Goal: Task Accomplishment & Management: Complete application form

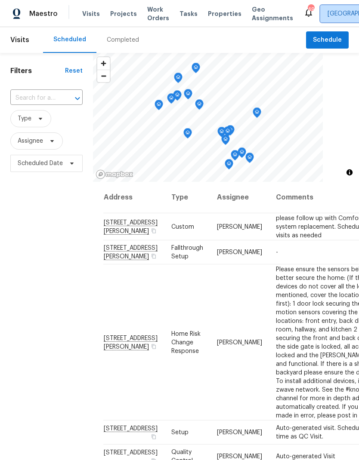
click at [327, 15] on span "[GEOGRAPHIC_DATA]" at bounding box center [356, 13] width 59 height 9
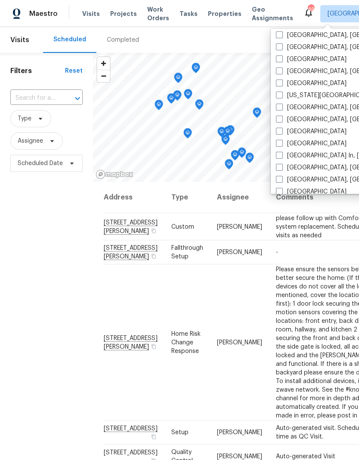
scroll to position [272, 0]
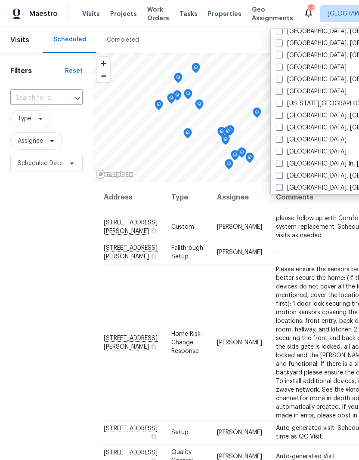
click at [280, 66] on span at bounding box center [279, 67] width 7 height 7
click at [280, 66] on input "[GEOGRAPHIC_DATA]" at bounding box center [279, 66] width 6 height 6
checkbox input "true"
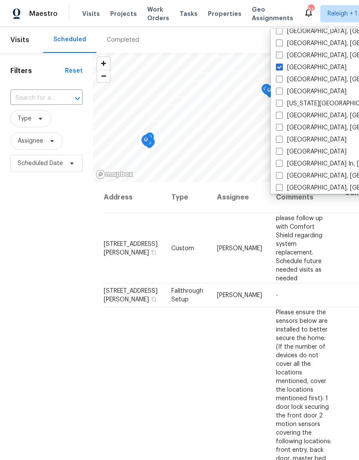
click at [38, 101] on input "text" at bounding box center [34, 98] width 48 height 13
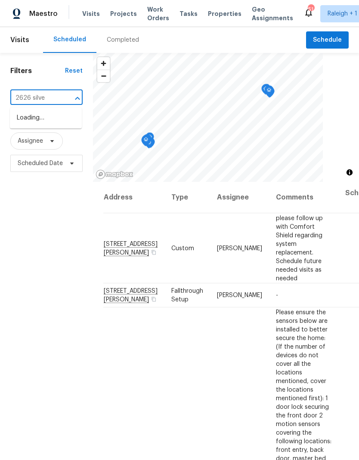
type input "2626 silver"
click at [35, 123] on li "2626 Silver Falls Dr, Kingwood, TX 77339" at bounding box center [46, 118] width 72 height 14
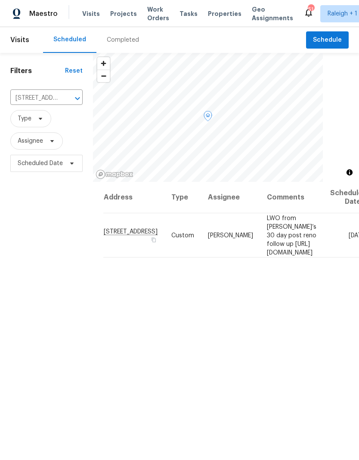
click at [260, 238] on td "LWO from Steven’s 30 day post reno follow up https://opendoor.enterprise.slack.…" at bounding box center [291, 235] width 63 height 44
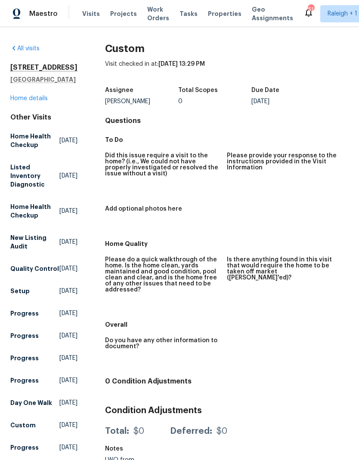
click at [23, 101] on link "Home details" at bounding box center [28, 98] width 37 height 6
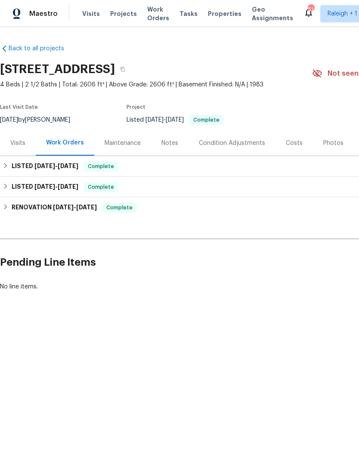
click at [329, 140] on div "Photos" at bounding box center [333, 143] width 20 height 9
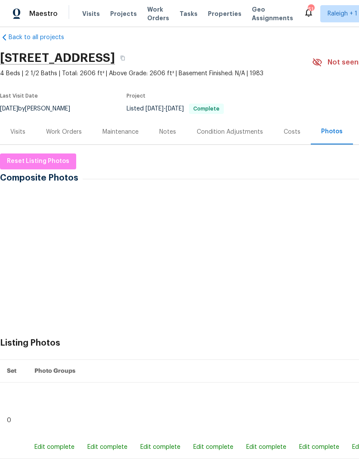
scroll to position [11, 0]
click at [19, 223] on img at bounding box center [23, 214] width 43 height 43
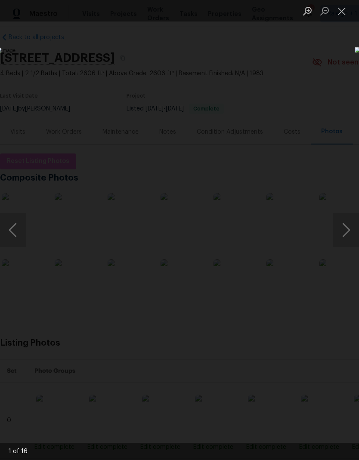
click at [344, 234] on button "Next image" at bounding box center [346, 230] width 26 height 34
click at [343, 233] on button "Next image" at bounding box center [346, 230] width 26 height 34
click at [341, 235] on button "Next image" at bounding box center [346, 230] width 26 height 34
click at [20, 229] on button "Previous image" at bounding box center [13, 230] width 26 height 34
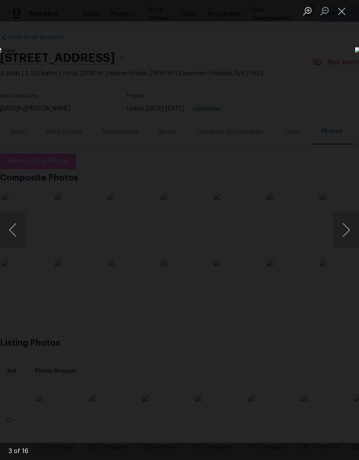
click at [346, 9] on button "Close lightbox" at bounding box center [341, 10] width 17 height 15
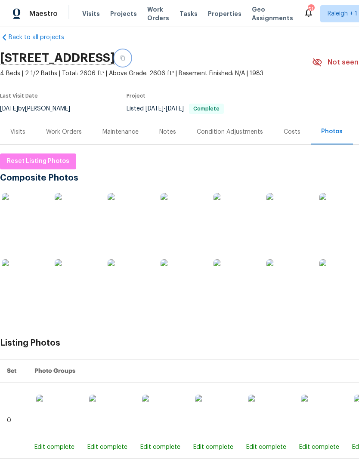
click at [125, 55] on icon "button" at bounding box center [122, 57] width 5 height 5
click at [130, 50] on button "button" at bounding box center [122, 57] width 15 height 15
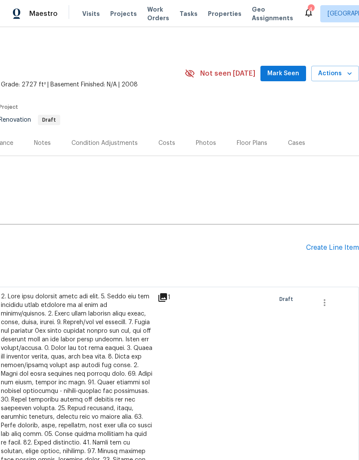
scroll to position [0, 127]
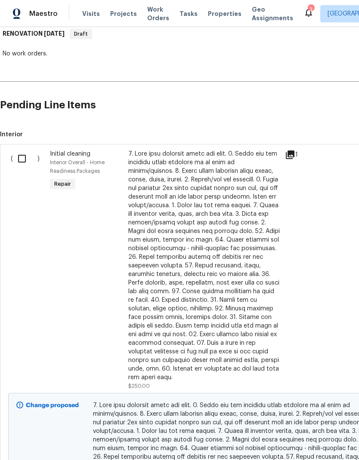
scroll to position [143, 0]
click at [22, 162] on input "checkbox" at bounding box center [25, 159] width 25 height 18
checkbox input "true"
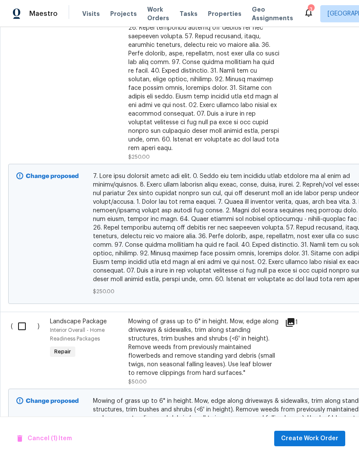
scroll to position [372, 0]
click at [23, 318] on input "checkbox" at bounding box center [25, 326] width 25 height 18
checkbox input "true"
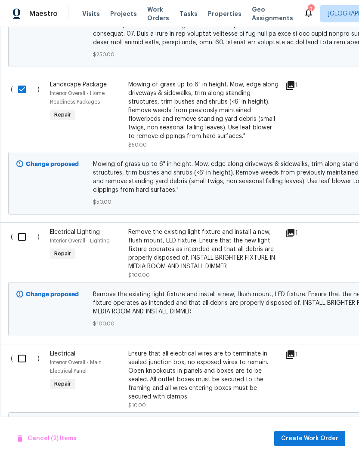
scroll to position [610, 0]
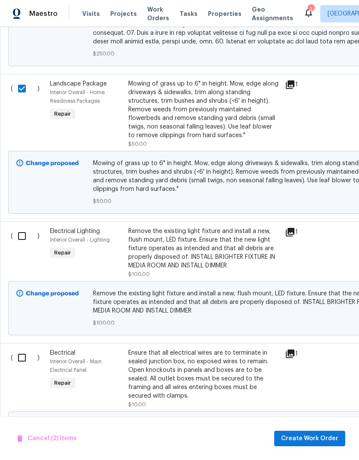
click at [21, 232] on input "checkbox" at bounding box center [25, 236] width 25 height 18
checkbox input "true"
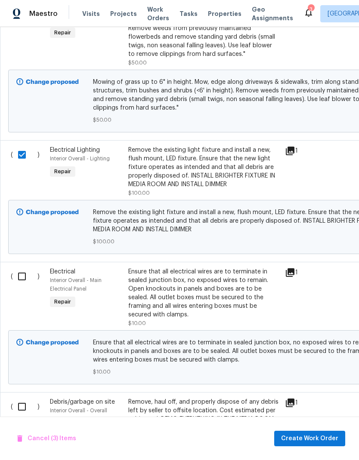
scroll to position [691, 0]
click at [21, 272] on input "checkbox" at bounding box center [25, 277] width 25 height 18
checkbox input "true"
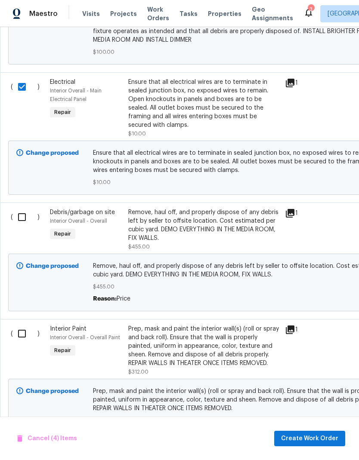
scroll to position [880, 0]
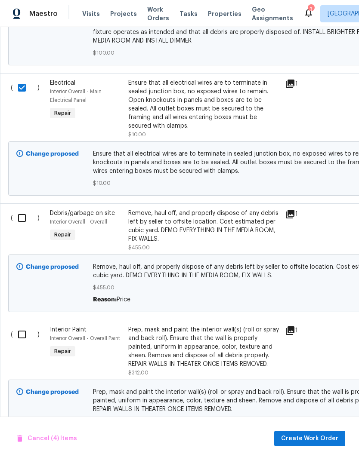
click at [20, 209] on input "checkbox" at bounding box center [25, 218] width 25 height 18
checkbox input "true"
click at [25, 326] on input "checkbox" at bounding box center [25, 335] width 25 height 18
checkbox input "true"
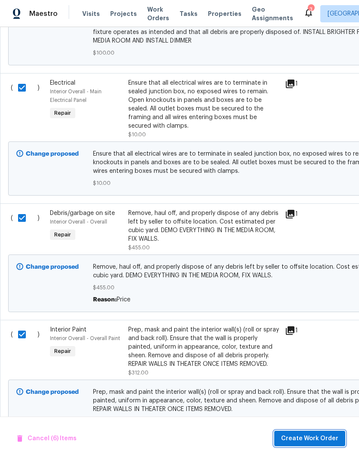
click at [308, 440] on span "Create Work Order" at bounding box center [309, 439] width 57 height 11
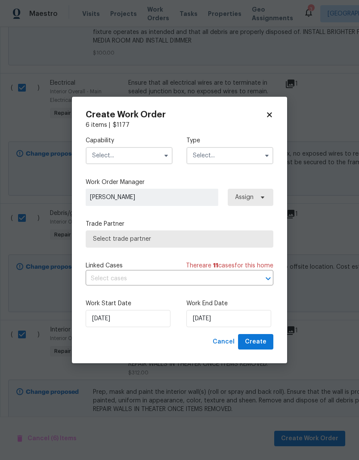
click at [104, 157] on input "text" at bounding box center [129, 155] width 87 height 17
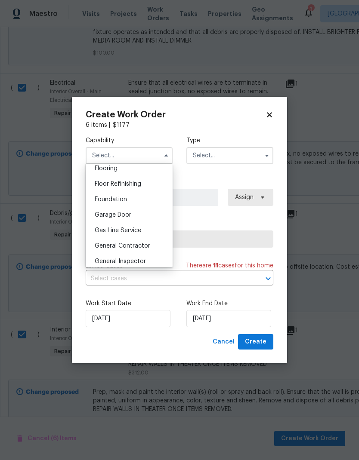
scroll to position [338, 0]
click at [105, 249] on span "General Contractor" at bounding box center [122, 247] width 55 height 6
type input "General Contractor"
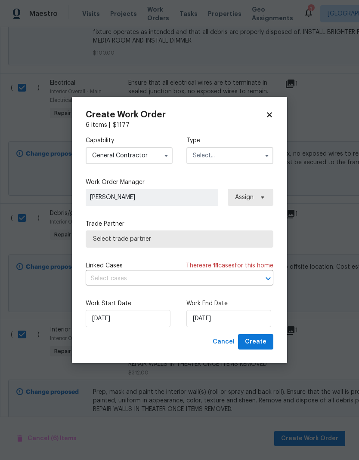
click at [234, 156] on input "text" at bounding box center [229, 155] width 87 height 17
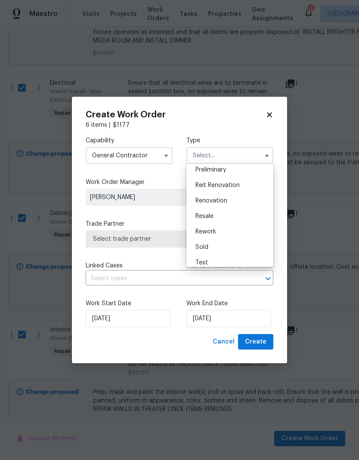
scroll to position [189, 0]
click at [249, 200] on div "Renovation" at bounding box center [229, 201] width 83 height 15
type input "Renovation"
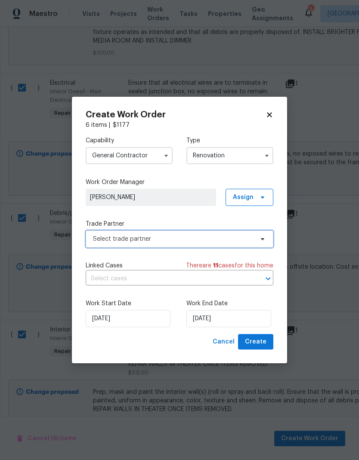
click at [248, 241] on span "Select trade partner" at bounding box center [173, 239] width 160 height 9
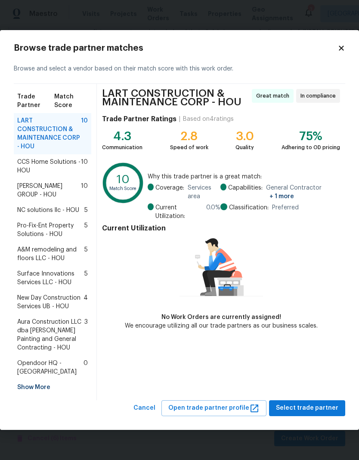
click at [28, 387] on div "Show More" at bounding box center [52, 387] width 77 height 15
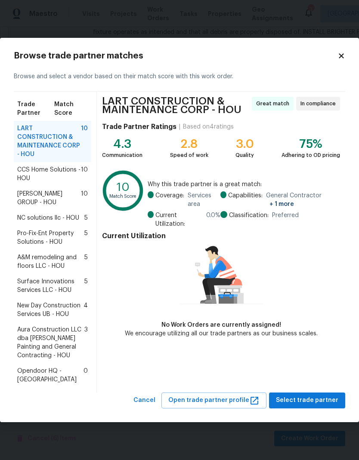
click at [33, 286] on span "Surface Innovations Services LLC - HOU" at bounding box center [50, 285] width 67 height 17
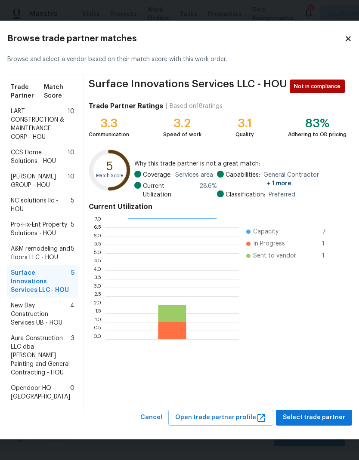
scroll to position [44, 0]
click at [326, 423] on span "Select trade partner" at bounding box center [314, 417] width 62 height 11
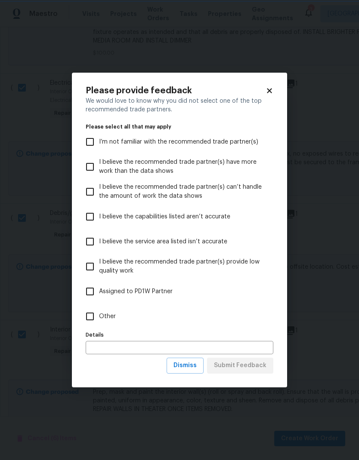
scroll to position [0, 0]
click at [89, 320] on input "Other" at bounding box center [90, 317] width 18 height 18
checkbox input "true"
click at [266, 366] on span "Submit Feedback" at bounding box center [240, 365] width 52 height 11
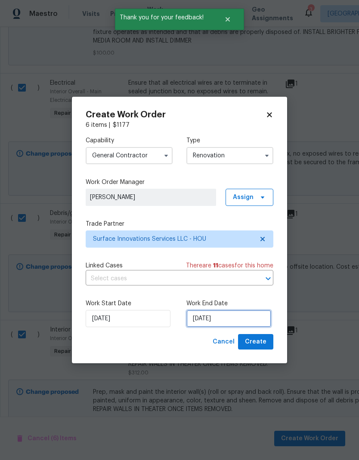
click at [256, 315] on input "8/13/2025" at bounding box center [228, 318] width 85 height 17
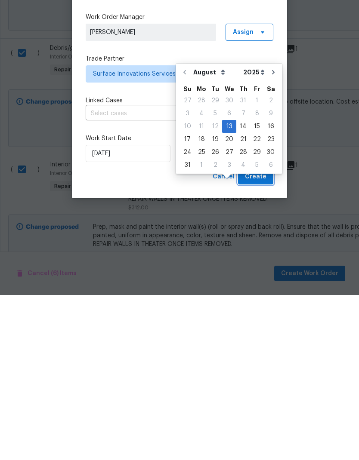
click at [263, 337] on span "Create" at bounding box center [256, 342] width 22 height 11
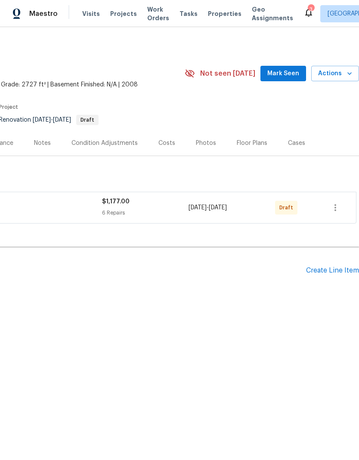
scroll to position [0, 127]
click at [340, 207] on icon "button" at bounding box center [335, 208] width 10 height 10
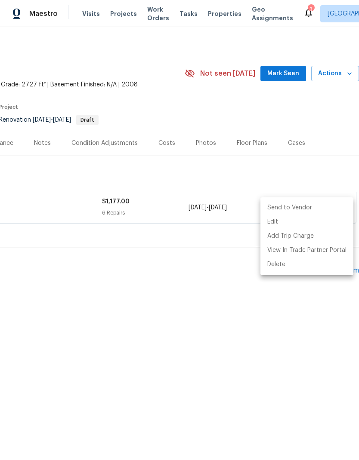
click at [327, 171] on div at bounding box center [179, 230] width 359 height 460
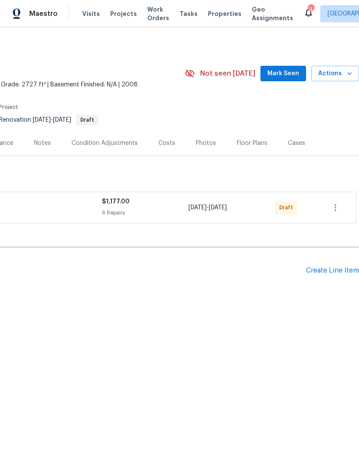
scroll to position [0, 127]
